Goal: Task Accomplishment & Management: Manage account settings

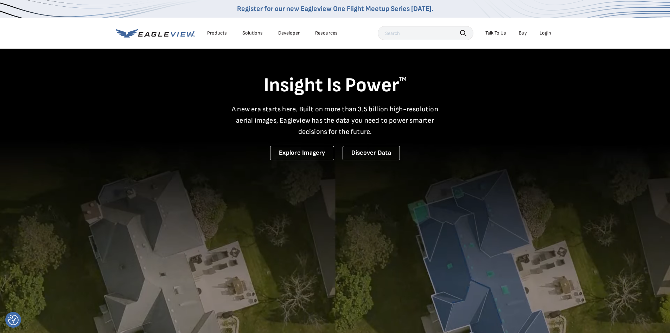
click at [544, 31] on div "Login" at bounding box center [546, 33] width 12 height 6
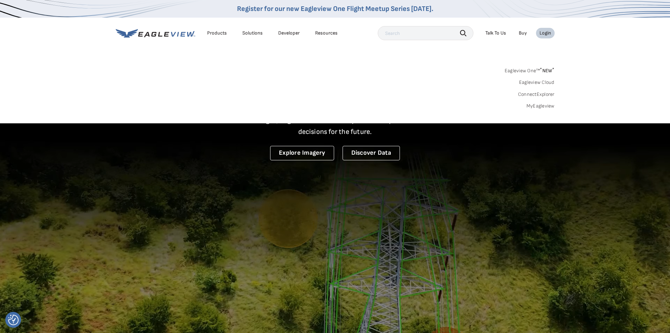
click at [544, 31] on div "Login" at bounding box center [546, 33] width 12 height 6
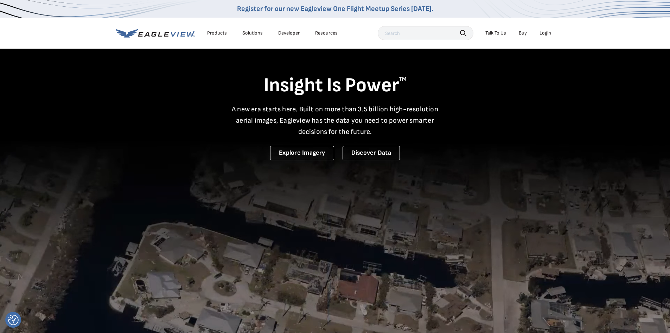
click at [544, 31] on div "Login" at bounding box center [546, 33] width 12 height 6
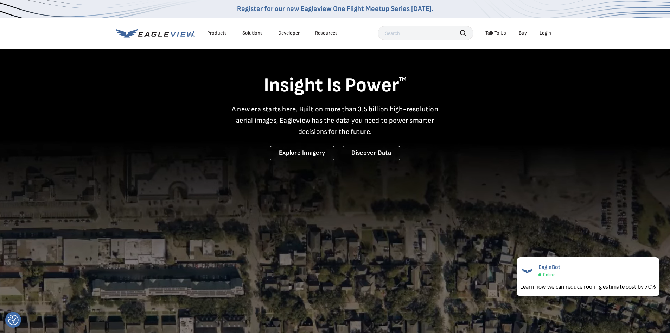
click at [542, 32] on div "Login" at bounding box center [546, 33] width 12 height 6
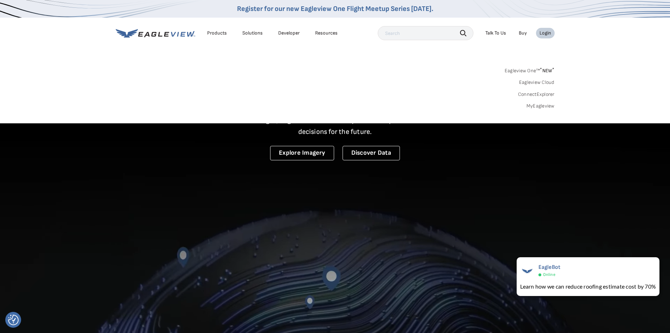
click at [542, 105] on link "MyEagleview" at bounding box center [541, 106] width 28 height 6
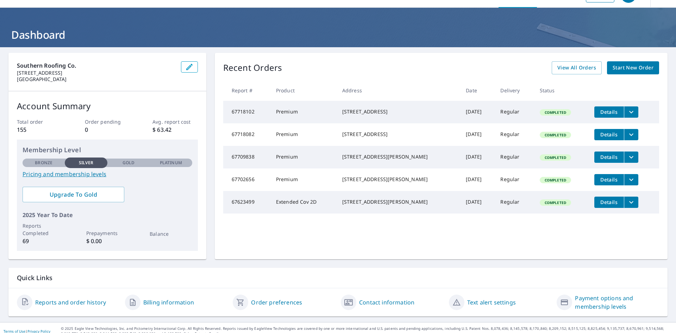
scroll to position [25, 0]
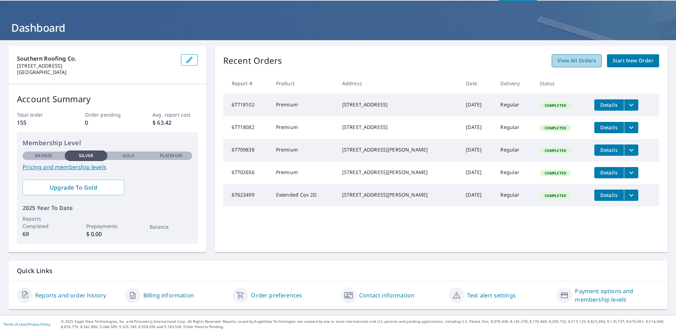
click at [563, 58] on span "View All Orders" at bounding box center [576, 60] width 39 height 9
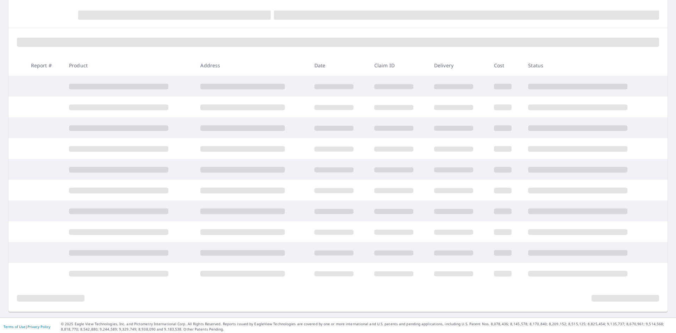
scroll to position [75, 0]
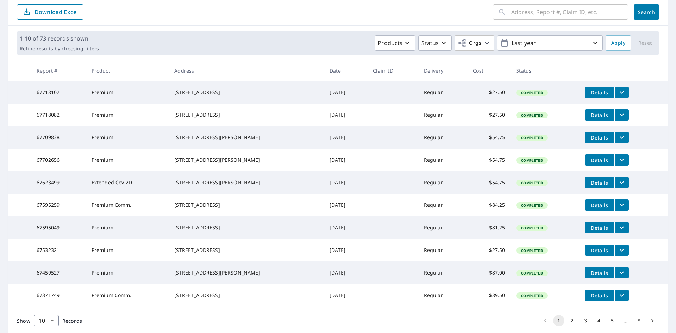
click at [617, 232] on icon "filesDropdownBtn-67595049" at bounding box center [621, 227] width 8 height 8
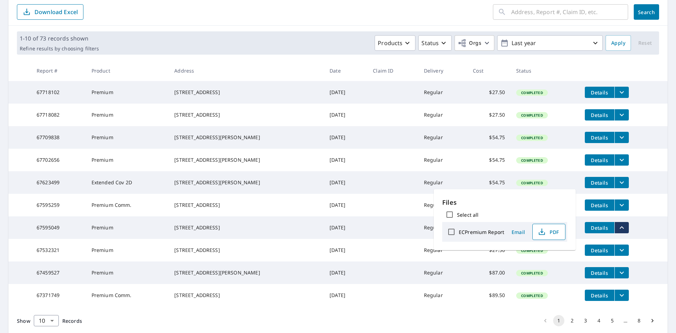
click at [540, 234] on icon "button" at bounding box center [541, 233] width 6 height 3
